Goal: Find specific page/section

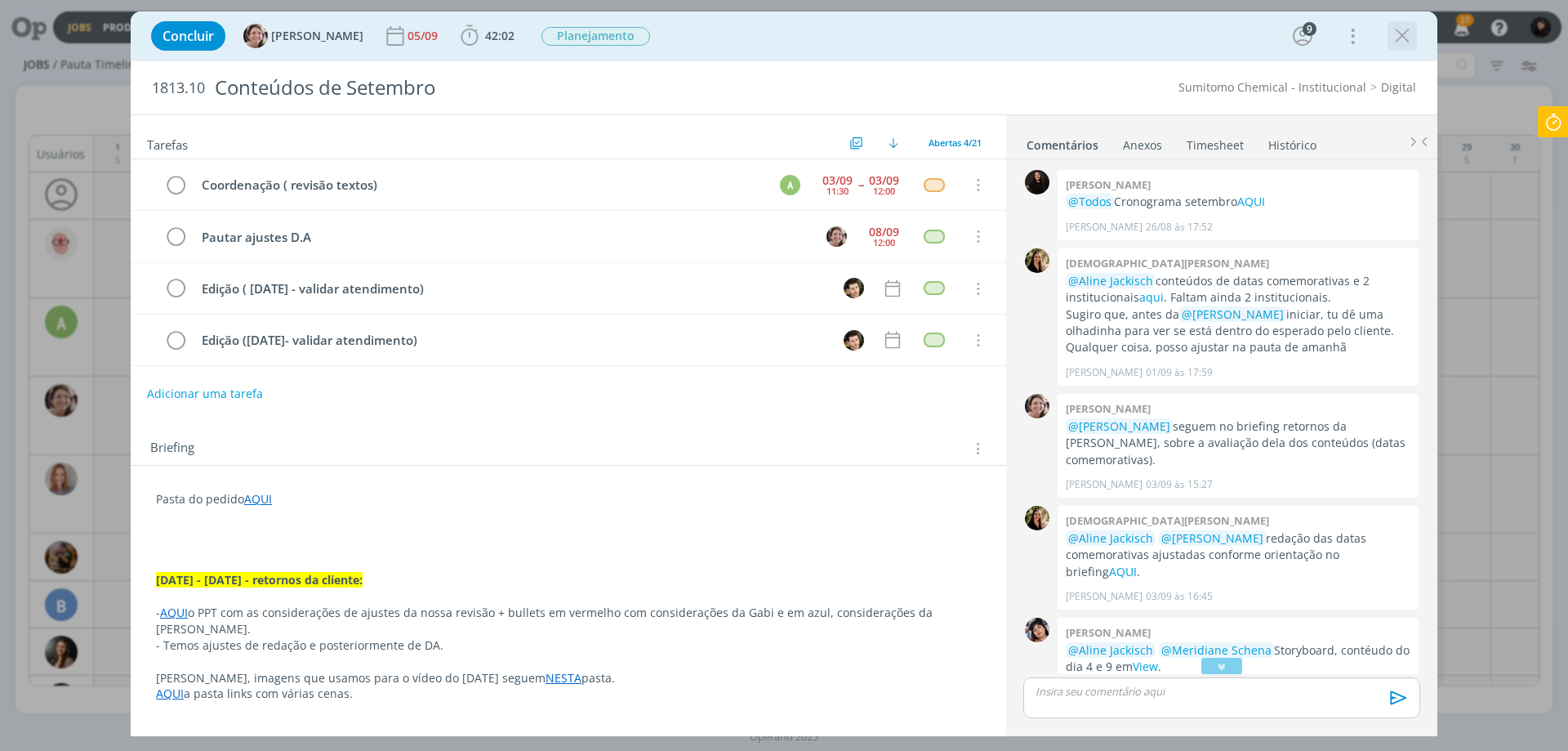
scroll to position [837, 0]
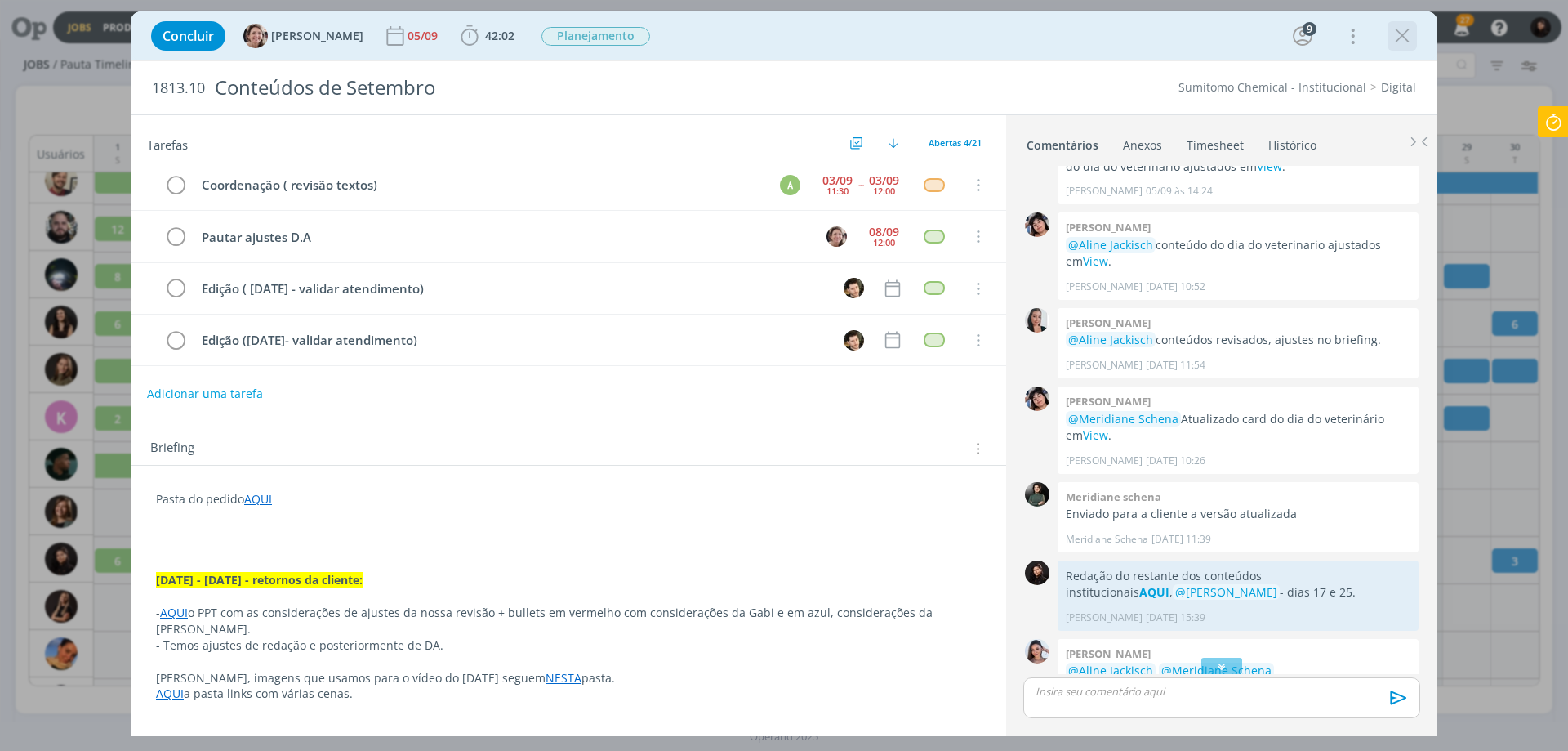
click at [1398, 44] on icon "dialog" at bounding box center [1402, 36] width 24 height 24
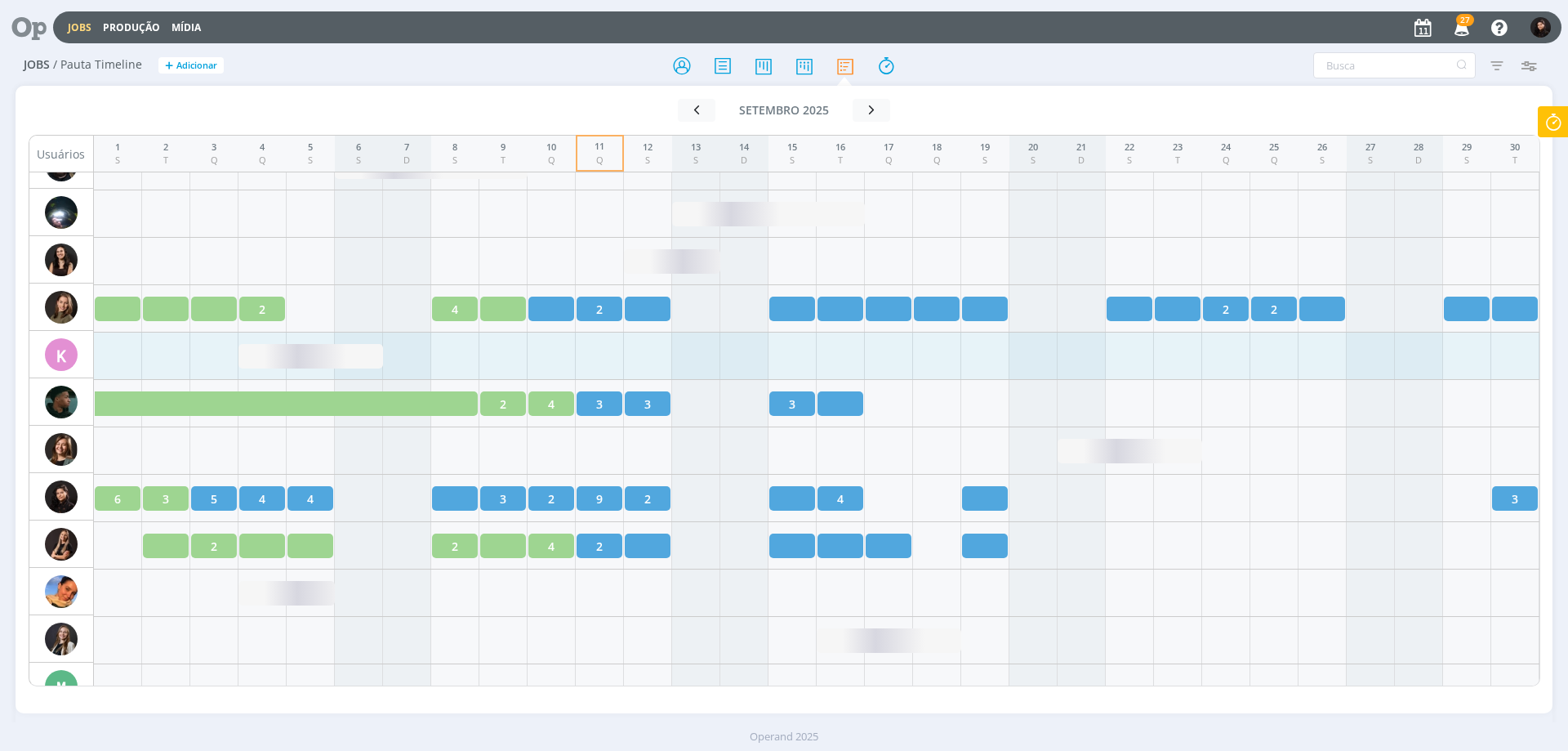
scroll to position [1151, 0]
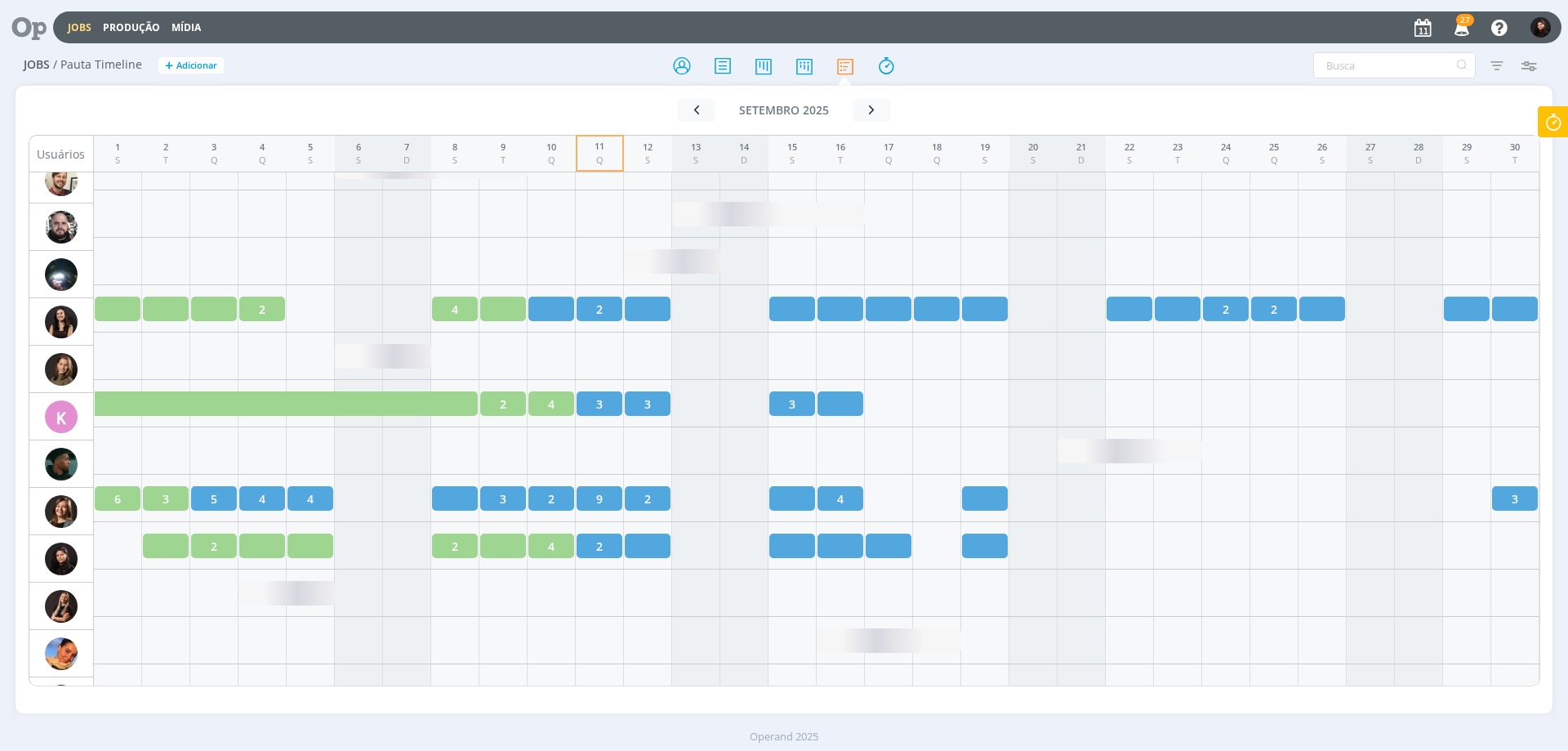
click at [34, 18] on icon at bounding box center [23, 28] width 34 height 32
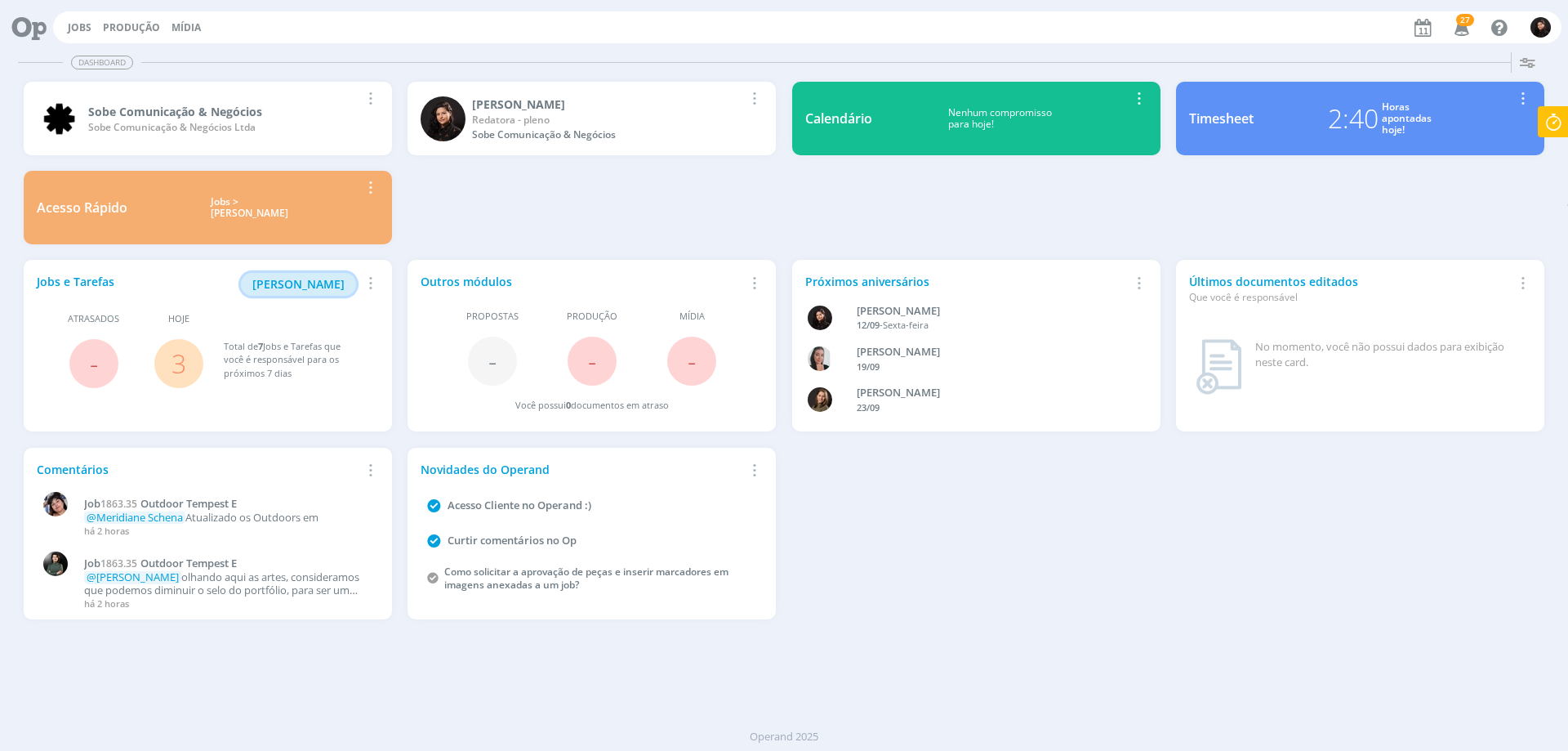
click at [299, 283] on span "[PERSON_NAME]" at bounding box center [298, 284] width 92 height 15
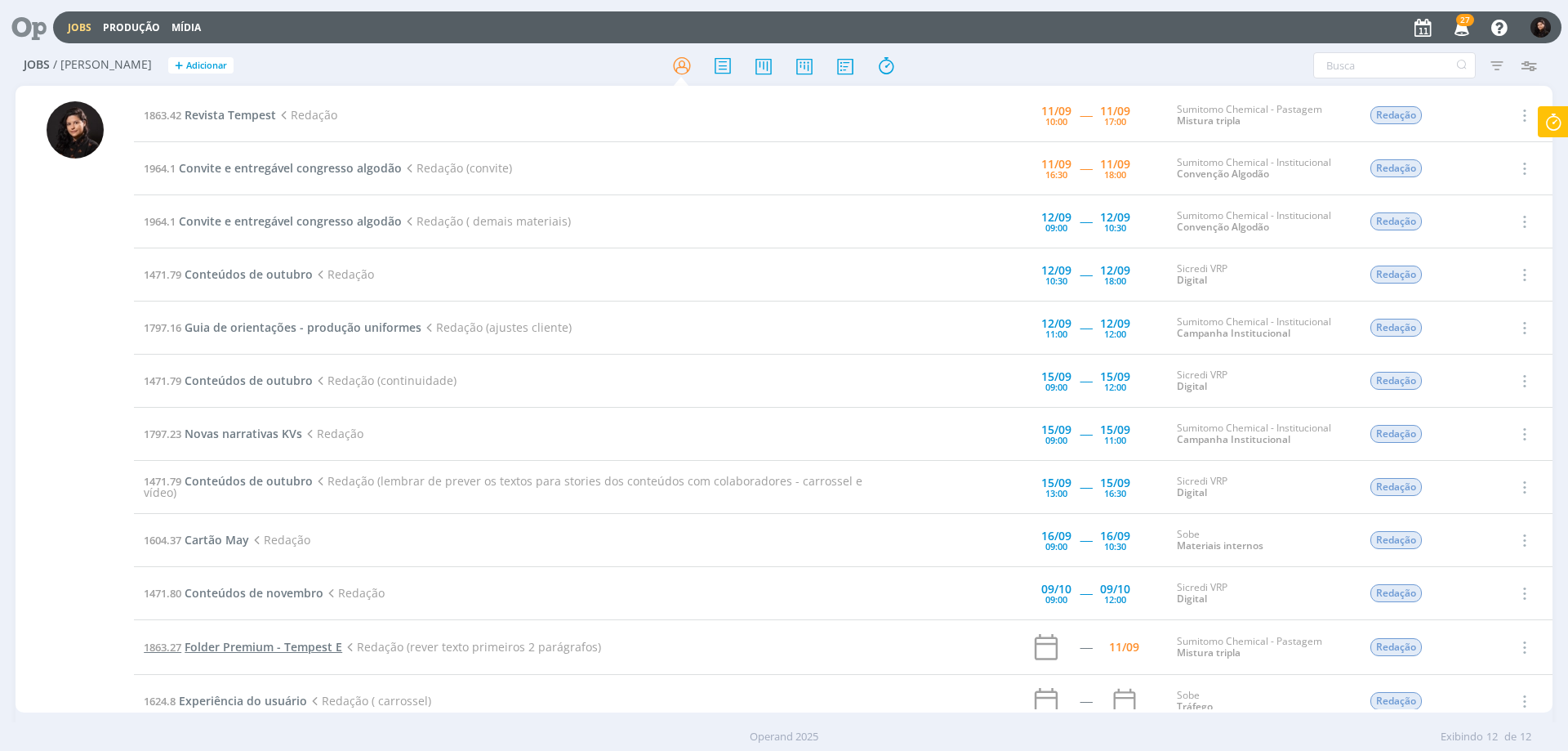
click at [301, 650] on span "Folder Premium - Tempest E" at bounding box center [263, 646] width 158 height 15
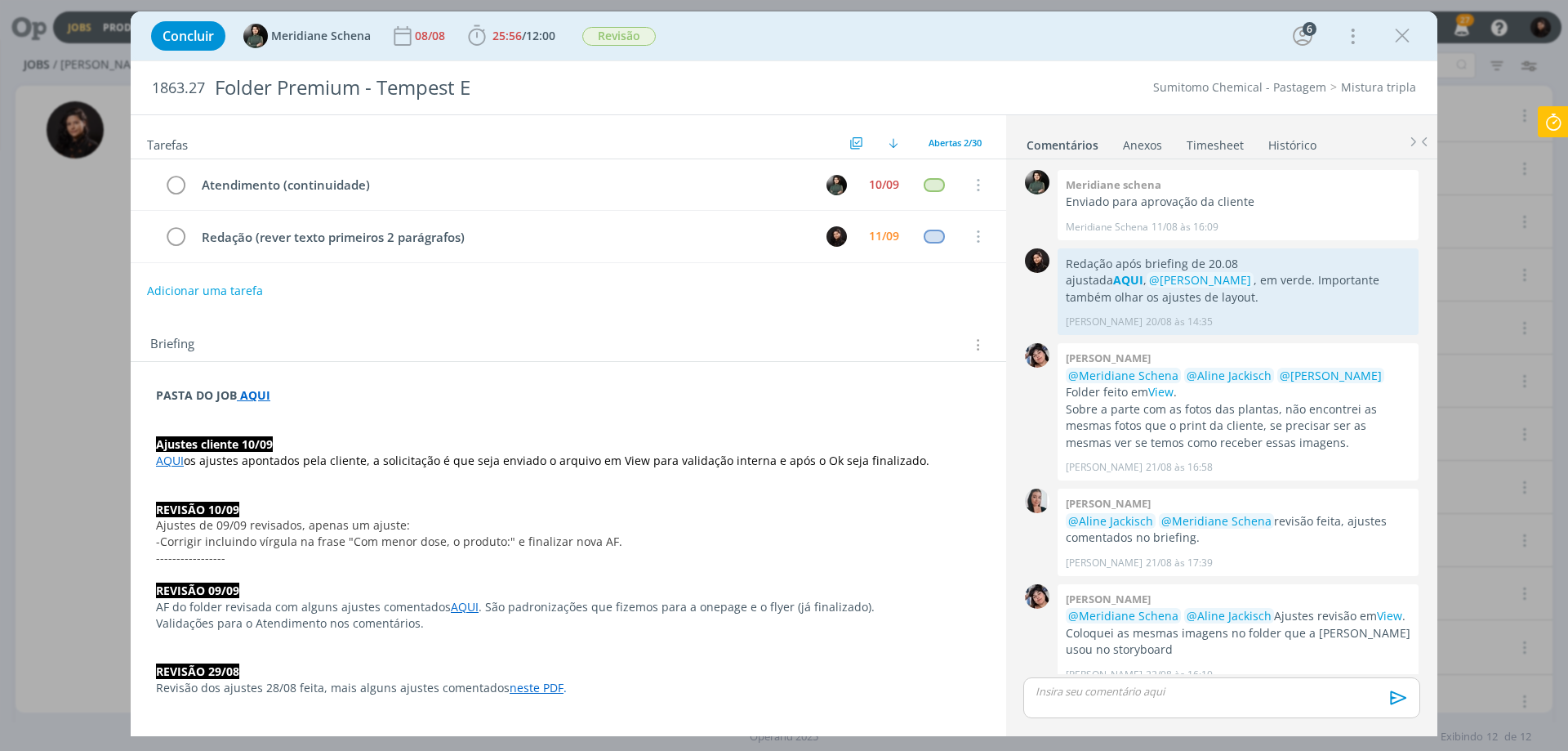
scroll to position [1798, 0]
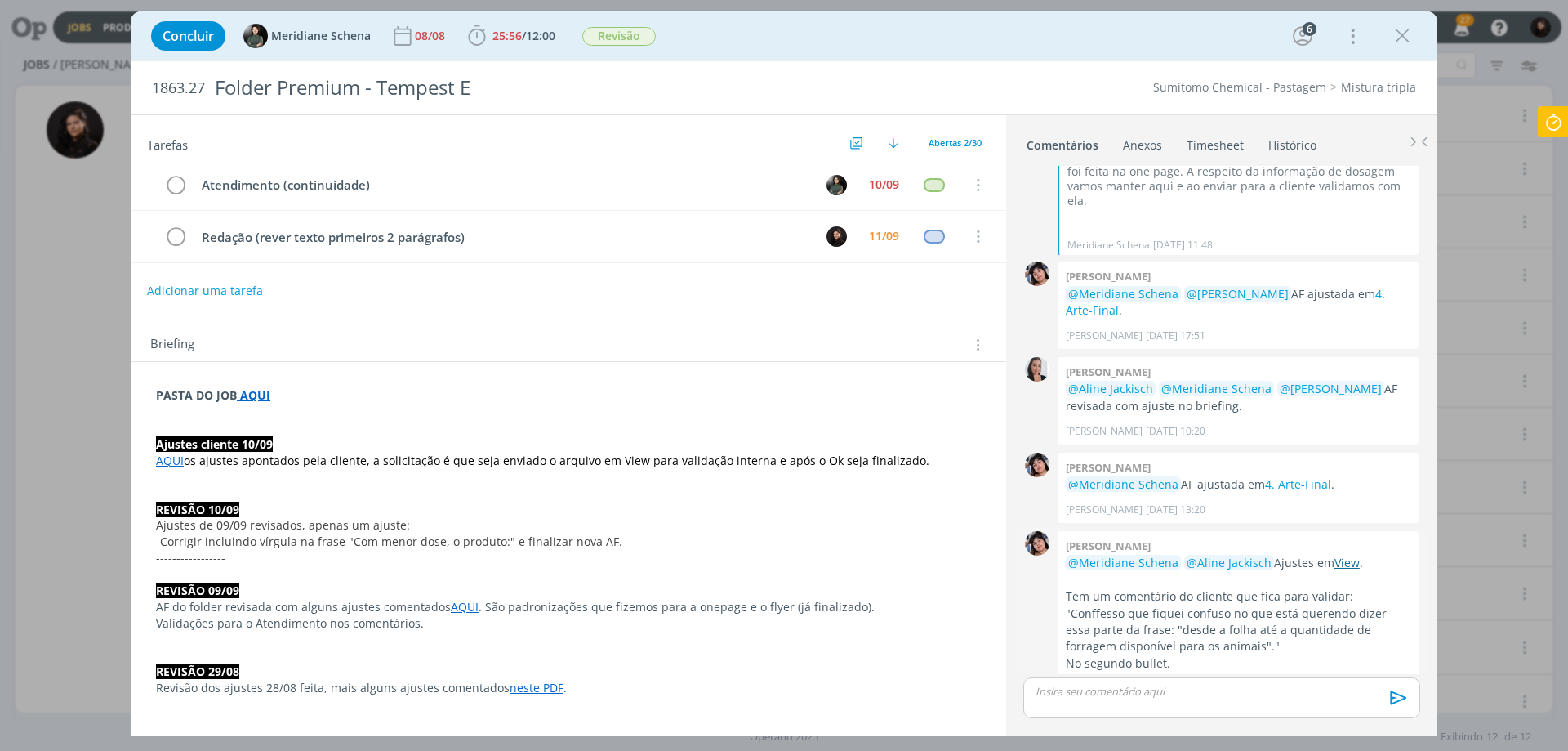
click at [1344, 555] on link "View" at bounding box center [1347, 562] width 25 height 15
